Goal: Task Accomplishment & Management: Manage account settings

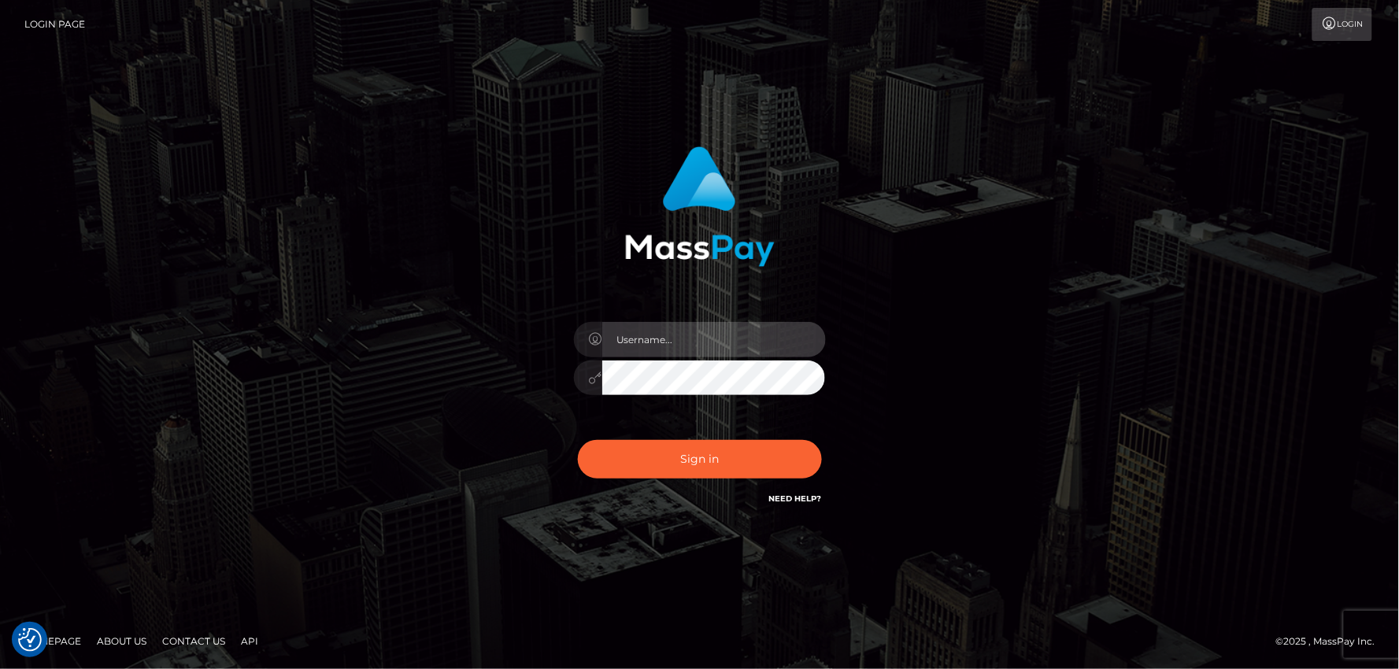
click at [623, 333] on input "text" at bounding box center [714, 339] width 224 height 35
type input "mdemassi"
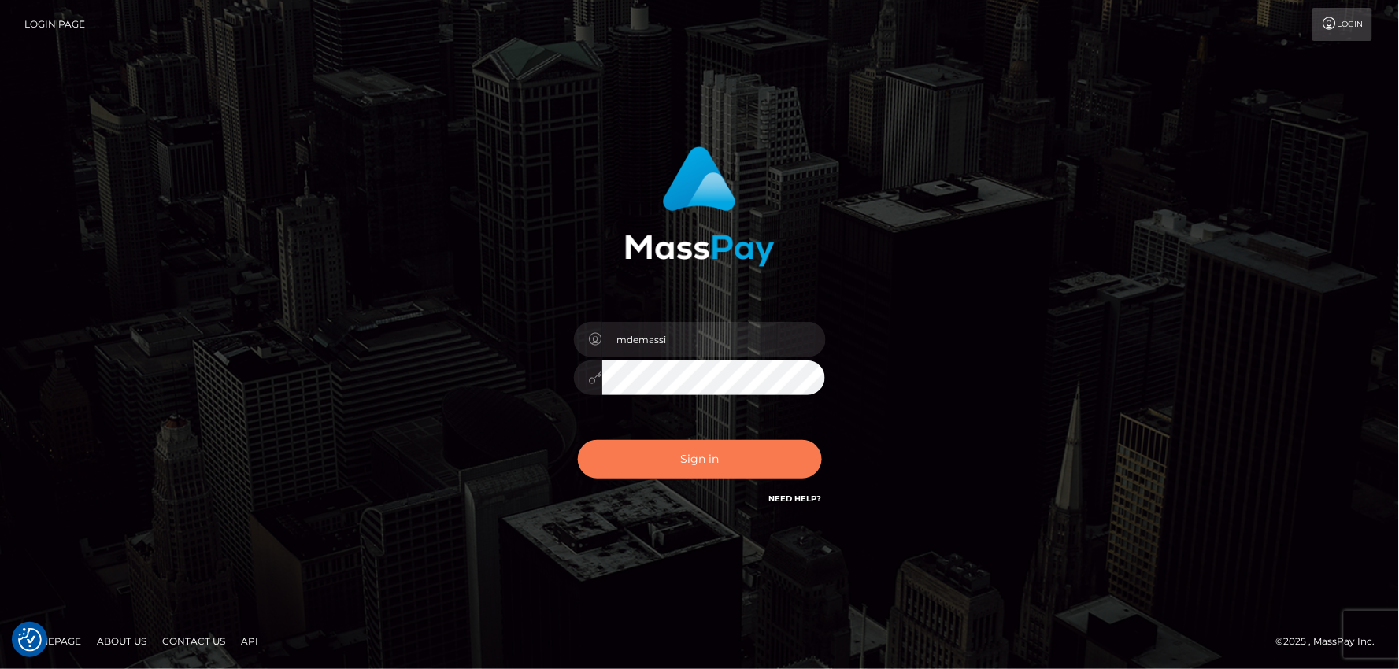
click at [693, 457] on button "Sign in" at bounding box center [700, 459] width 244 height 39
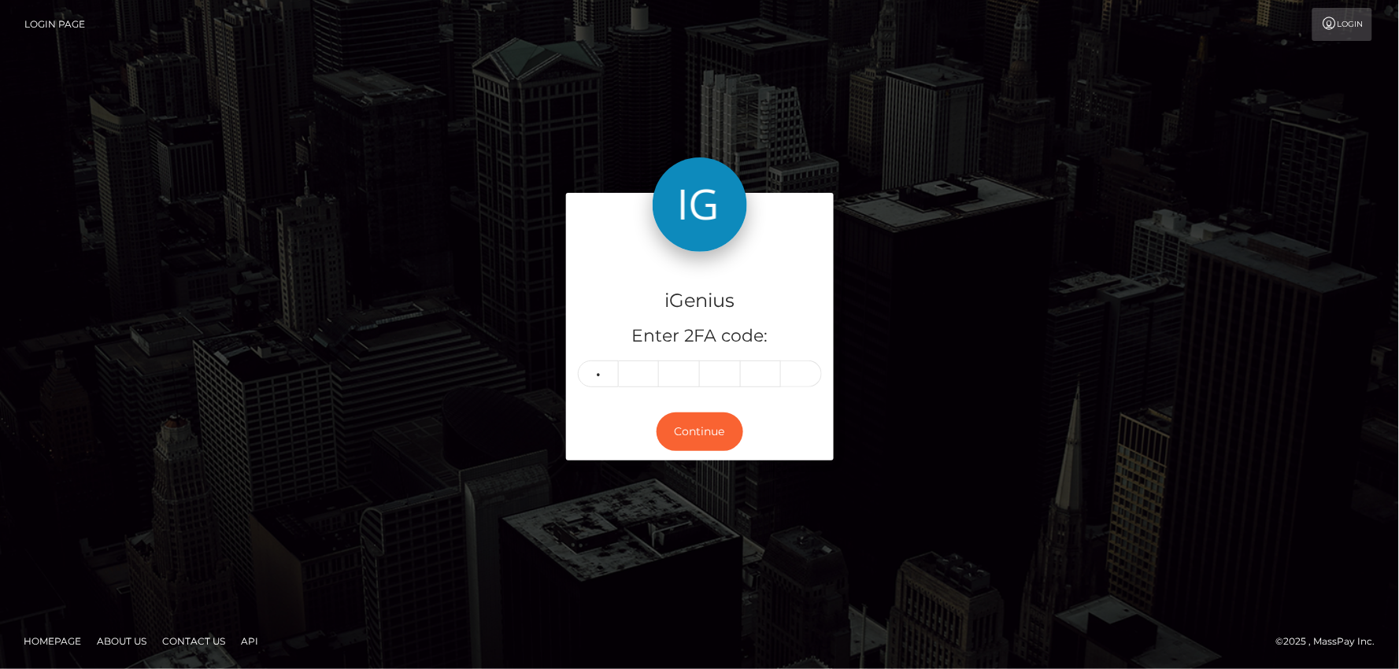
type input "3"
type input "6"
type input "5"
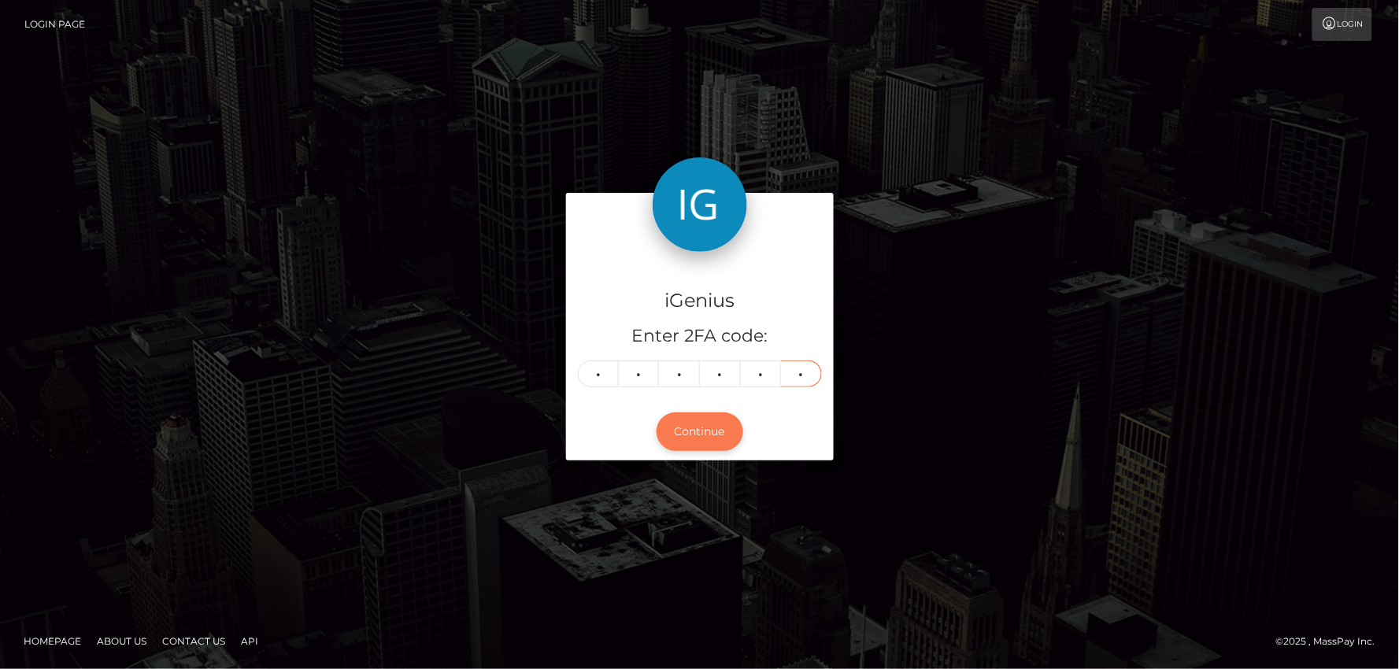
type input "0"
click at [698, 428] on button "Continue" at bounding box center [700, 432] width 87 height 39
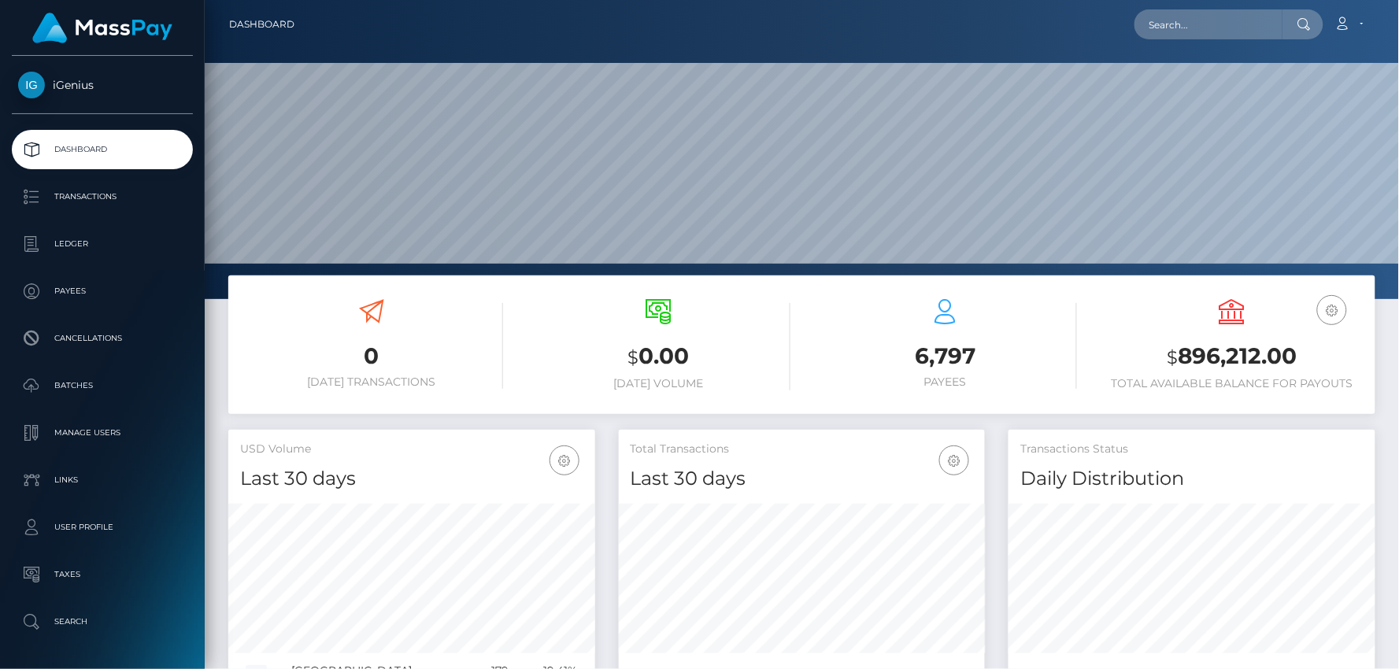
scroll to position [279, 367]
drag, startPoint x: 1168, startPoint y: 361, endPoint x: 1291, endPoint y: 357, distance: 122.9
click at [1302, 358] on h3 "$ 896,212.00" at bounding box center [1232, 357] width 263 height 32
copy h3 "$ 896,212.00"
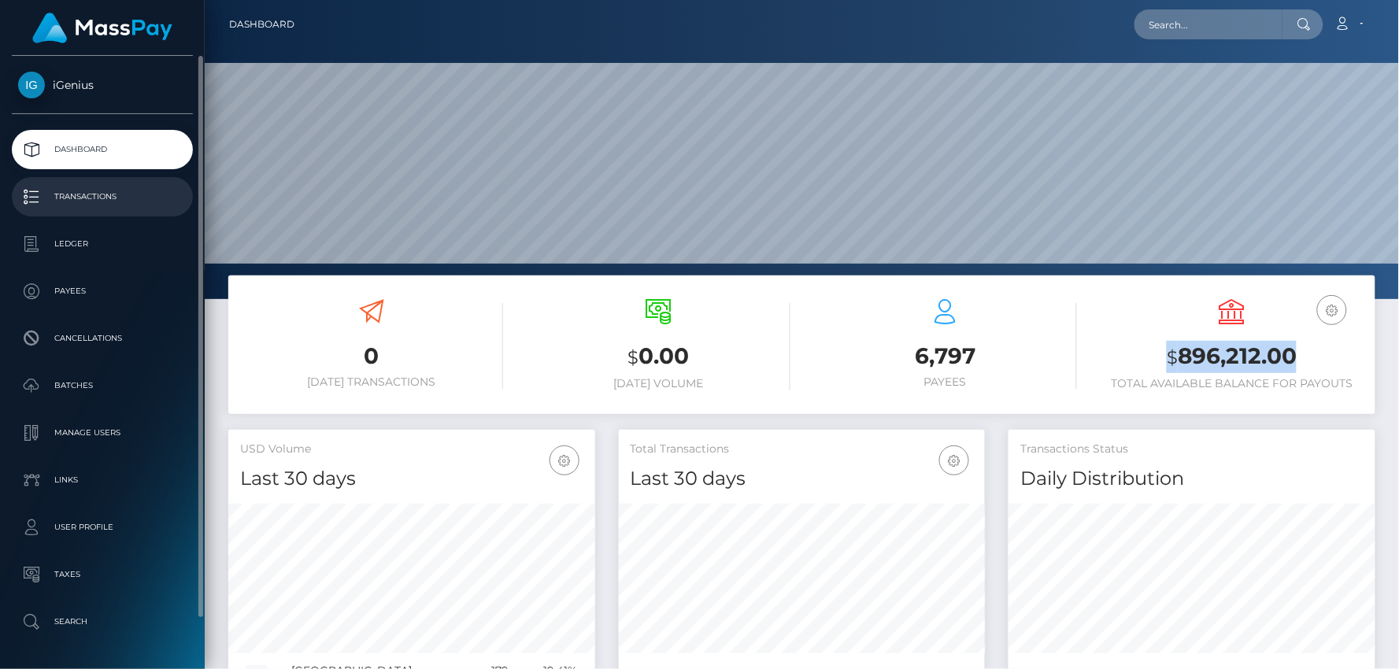
click at [77, 201] on p "Transactions" at bounding box center [102, 197] width 168 height 24
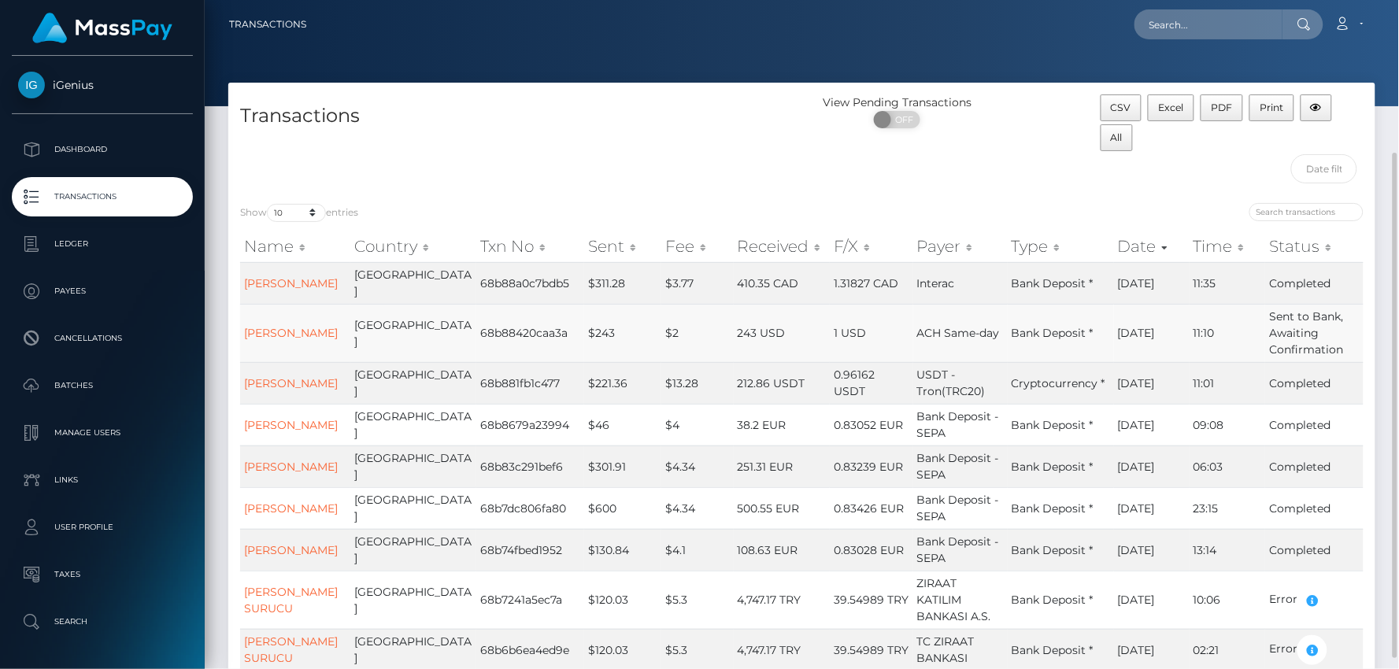
scroll to position [87, 0]
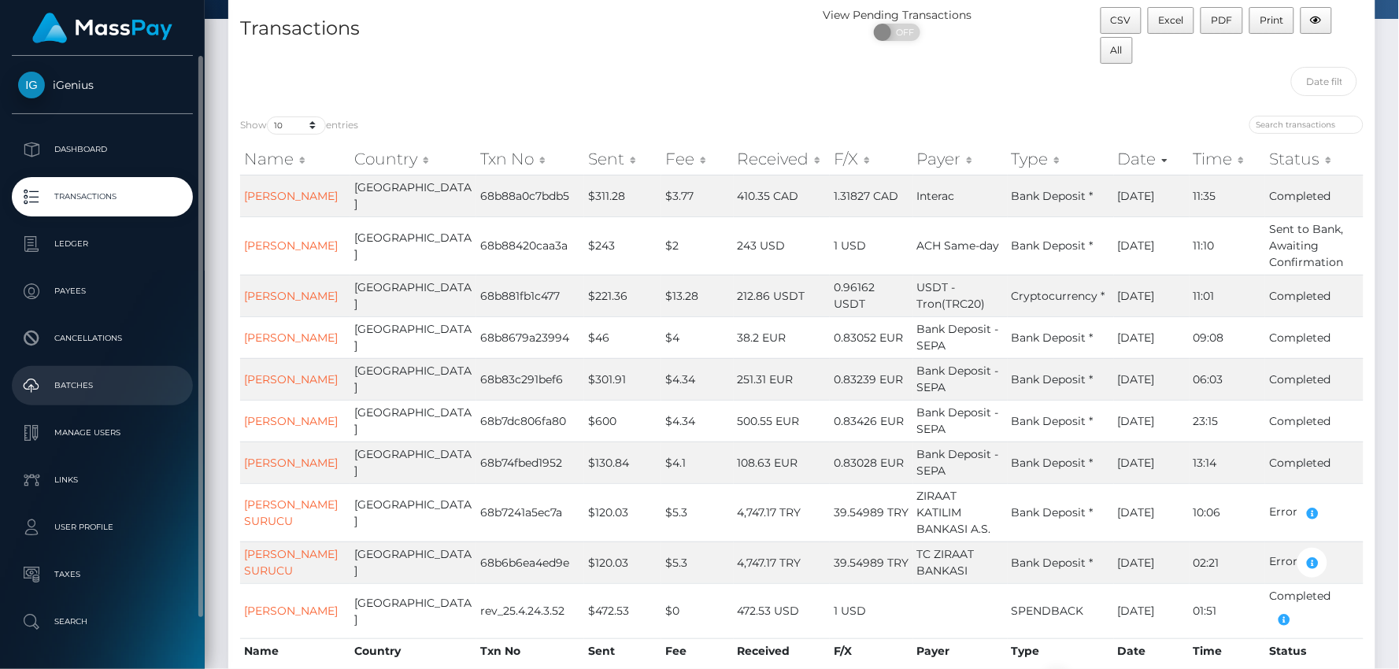
click at [83, 383] on p "Batches" at bounding box center [102, 386] width 168 height 24
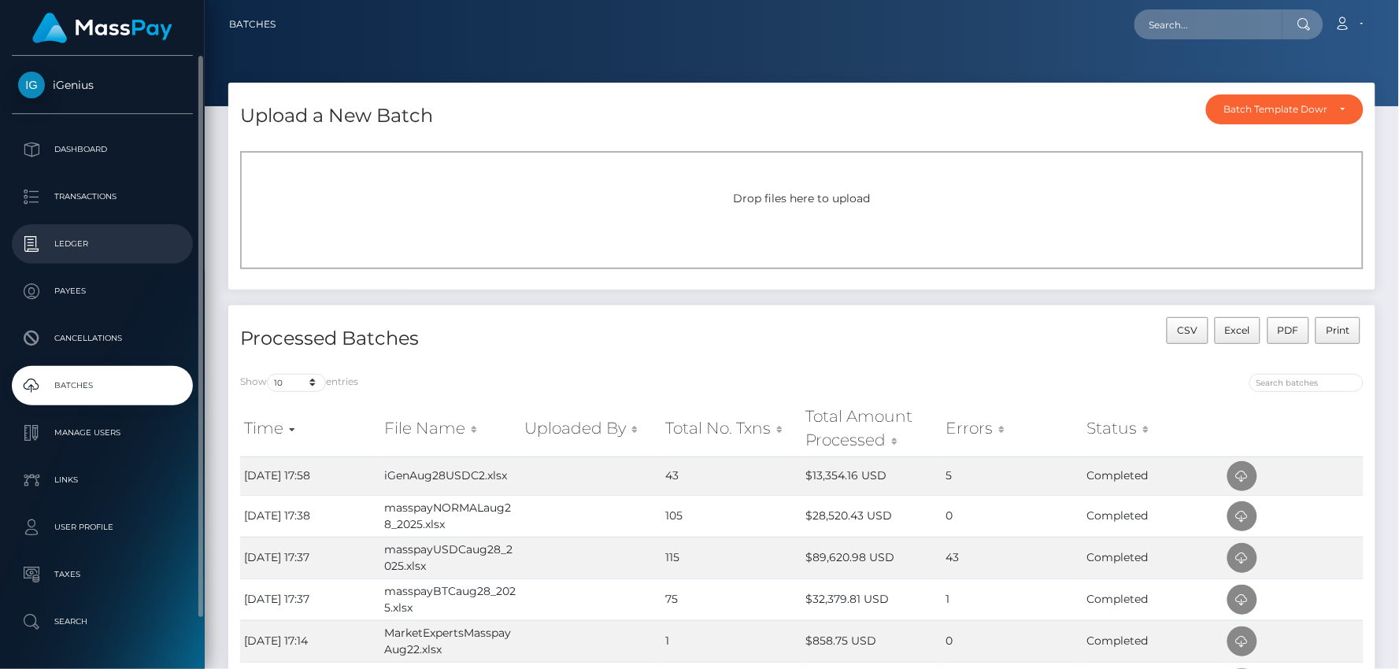
click at [74, 248] on p "Ledger" at bounding box center [102, 244] width 168 height 24
